Goal: Task Accomplishment & Management: Manage account settings

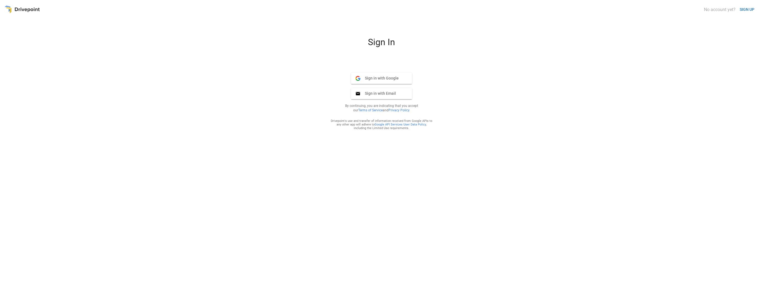
click at [392, 77] on span "Sign in with Google" at bounding box center [379, 78] width 38 height 5
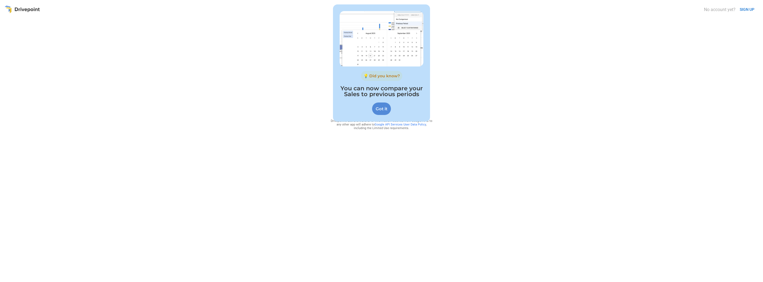
click at [382, 108] on div "Got it" at bounding box center [381, 109] width 19 height 12
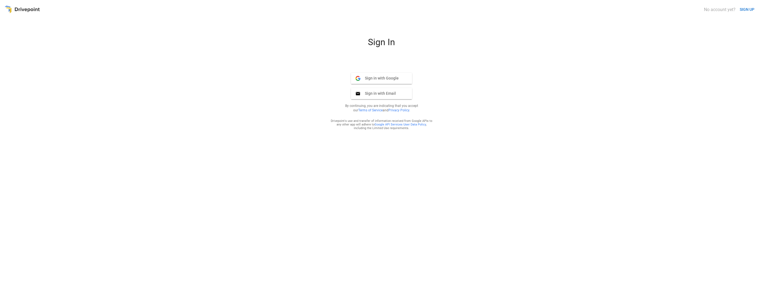
click at [378, 71] on div "Sign in with Google Google Sign in with Email Email By continuing, you are indi…" at bounding box center [382, 93] width 102 height 51
click at [378, 75] on button "Sign in with Google Google" at bounding box center [381, 78] width 61 height 11
